Goal: Check status

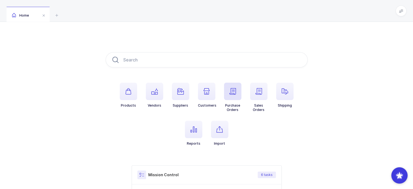
click at [231, 89] on icon "button" at bounding box center [233, 91] width 7 height 7
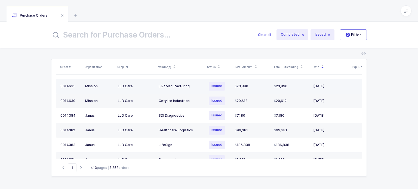
click at [233, 85] on td "23,890" at bounding box center [251, 86] width 39 height 15
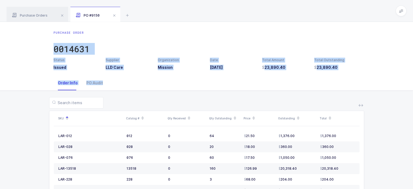
drag, startPoint x: 232, startPoint y: 95, endPoint x: 228, endPoint y: 35, distance: 60.5
click at [228, 35] on div "Purchase Order 0014631 Status Issued Supplier LLD Care Organization Mission Dat…" at bounding box center [206, 128] width 413 height 213
click at [228, 35] on div "Purchase Order 0014631" at bounding box center [207, 43] width 307 height 27
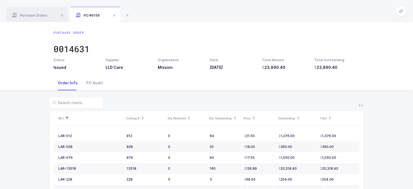
click at [228, 35] on div "Purchase Order 0014631" at bounding box center [207, 43] width 307 height 27
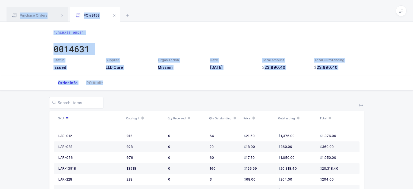
drag, startPoint x: 229, startPoint y: 17, endPoint x: 219, endPoint y: 102, distance: 86.0
click at [219, 102] on div "Purchase Orders PO #9150 Clear all Completed Issued 2 Filter Order # Organizati…" at bounding box center [206, 117] width 413 height 235
click at [121, 54] on div "Purchase Order 0014631" at bounding box center [207, 43] width 307 height 27
drag, startPoint x: 166, startPoint y: 5, endPoint x: 166, endPoint y: 97, distance: 91.6
click at [166, 97] on div "Purchase Orders PO #9150 Clear all Completed Issued 2 Filter Order # Organizati…" at bounding box center [206, 117] width 413 height 235
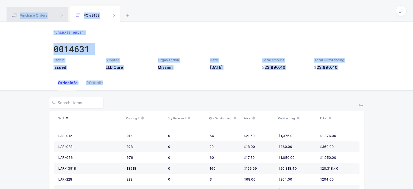
click at [36, 11] on div "Purchase Orders" at bounding box center [38, 14] width 62 height 15
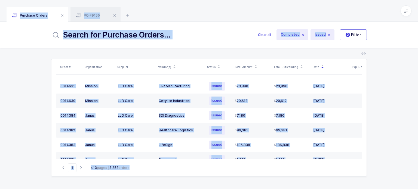
click at [158, 15] on div "Purchase Orders PO #9150" at bounding box center [209, 11] width 418 height 22
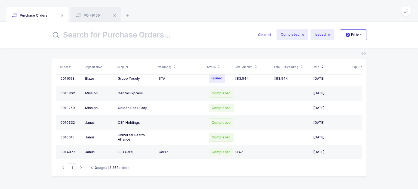
scroll to position [220, 0]
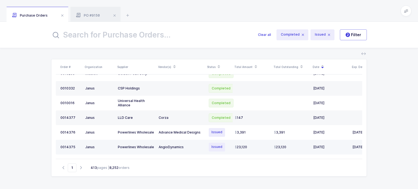
click at [180, 145] on div "AngioDynamics" at bounding box center [180, 147] width 45 height 4
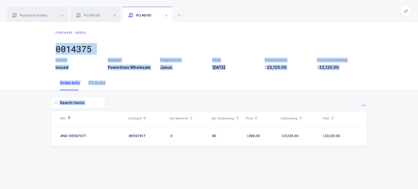
drag, startPoint x: 225, startPoint y: 24, endPoint x: 222, endPoint y: 156, distance: 132.2
click at [222, 156] on div "Purchase Order 0014375 Status Issued Supplier Powerlines Wholesale Organization…" at bounding box center [209, 105] width 418 height 167
click at [222, 156] on div "SKU Catalog # Qty Received Qty Outstanding Price Outstanding Total ANG-06597017…" at bounding box center [208, 125] width 409 height 69
drag, startPoint x: 222, startPoint y: 156, endPoint x: 216, endPoint y: 31, distance: 125.4
click at [216, 31] on div "Purchase Order 0014375 Status Issued Supplier Powerlines Wholesale Organization…" at bounding box center [209, 105] width 418 height 167
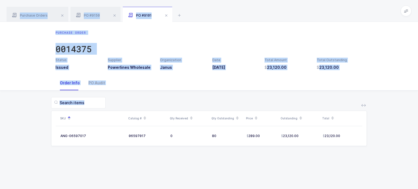
drag, startPoint x: 231, startPoint y: 5, endPoint x: 220, endPoint y: 116, distance: 111.4
click at [220, 116] on div "Purchase Orders PO #9150 PO #9101 Clear all Completed Issued 2 Filter Order # O…" at bounding box center [209, 94] width 418 height 189
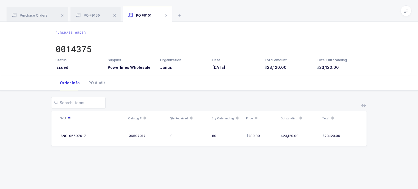
click at [221, 149] on div "SKU Catalog # Qty Received Qty Outstanding Price Outstanding Total ANG-06597017…" at bounding box center [208, 125] width 409 height 69
